Goal: Information Seeking & Learning: Learn about a topic

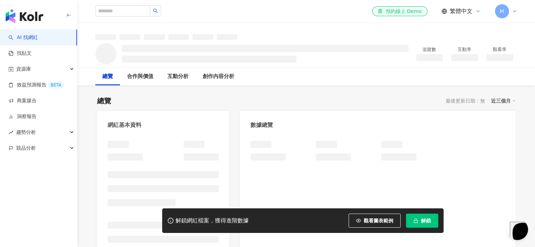
click at [512, 13] on icon at bounding box center [515, 11] width 6 height 6
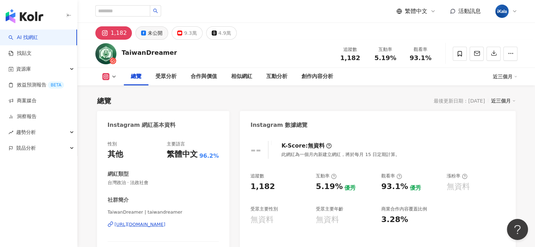
click at [160, 33] on div "未公開" at bounding box center [155, 33] width 15 height 10
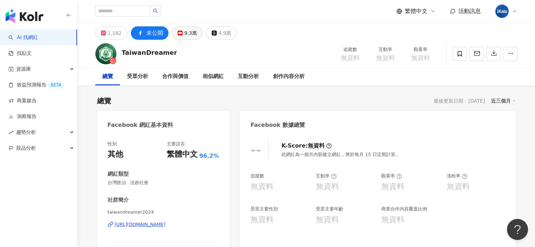
click at [191, 28] on button "9.3萬" at bounding box center [187, 32] width 31 height 13
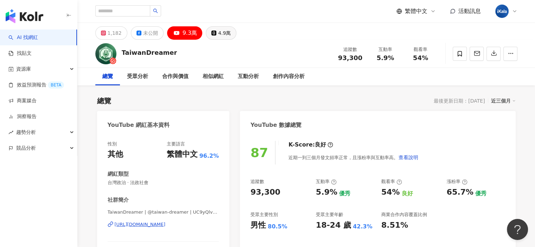
click at [222, 32] on div "4.9萬" at bounding box center [224, 33] width 13 height 10
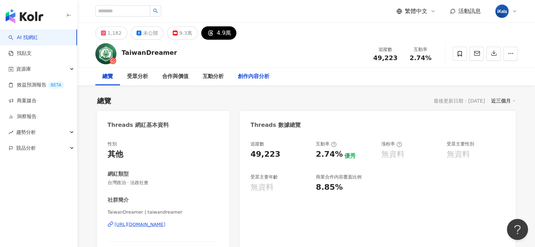
click at [116, 32] on div "1,182" at bounding box center [115, 33] width 14 height 10
